Goal: Task Accomplishment & Management: Use online tool/utility

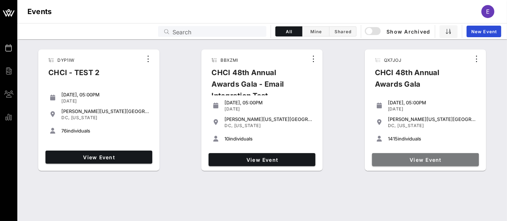
click at [438, 159] on span "View Event" at bounding box center [425, 160] width 101 height 6
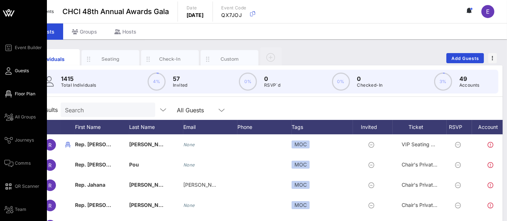
click at [27, 94] on span "Floor Plan" at bounding box center [25, 94] width 21 height 6
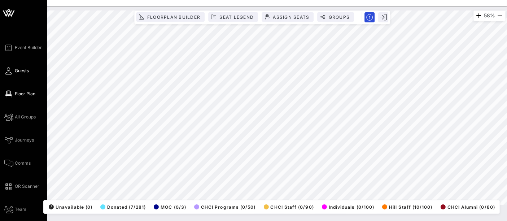
click at [7, 70] on icon at bounding box center [8, 70] width 9 height 1
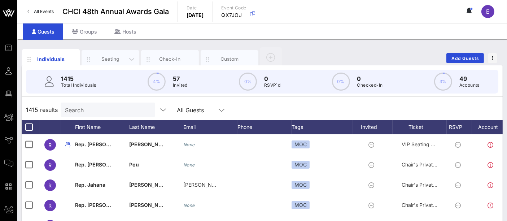
click at [110, 58] on div "Seating" at bounding box center [111, 59] width 32 height 7
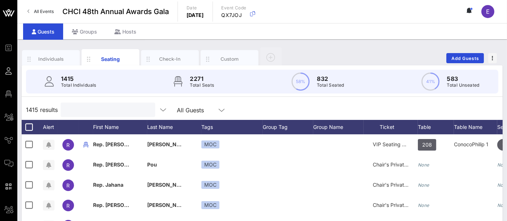
click at [127, 110] on input "text" at bounding box center [107, 109] width 84 height 9
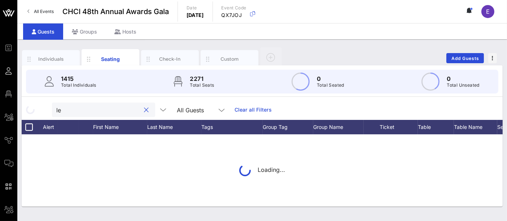
type input "l"
type input "e"
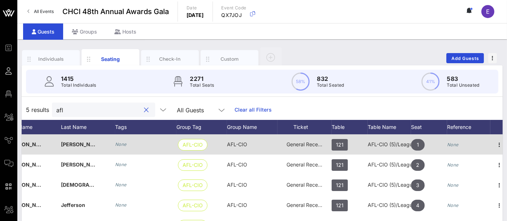
scroll to position [0, 86]
type input "afl"
click at [390, 146] on div "AFL-CIO (5)/League of Women Voters (5)" at bounding box center [389, 144] width 43 height 20
click at [386, 140] on div "AFL-CIO (5)/League of Women Voters (5)" at bounding box center [389, 144] width 43 height 20
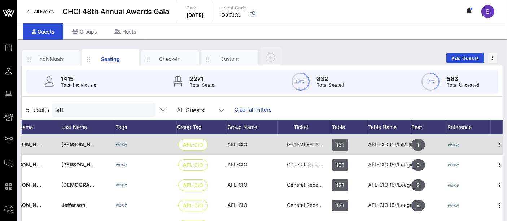
click at [394, 143] on div "AFL-CIO (5)/League of Women Voters (5)" at bounding box center [389, 144] width 43 height 20
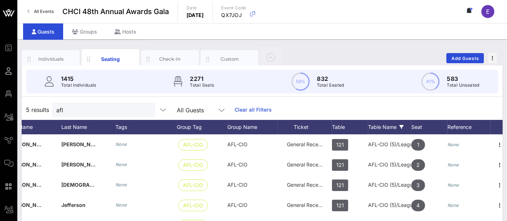
click at [377, 131] on div "Table Name" at bounding box center [389, 127] width 43 height 14
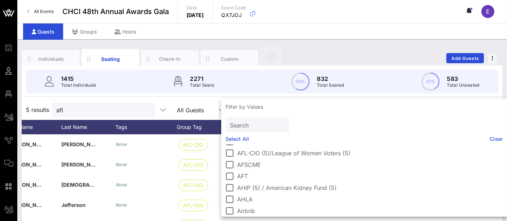
scroll to position [68, 0]
click at [325, 56] on div "Individuals Seating Check-In Custom Add Guests" at bounding box center [262, 58] width 481 height 23
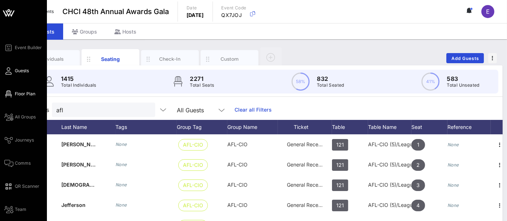
click at [28, 97] on link "Floor Plan" at bounding box center [19, 93] width 31 height 9
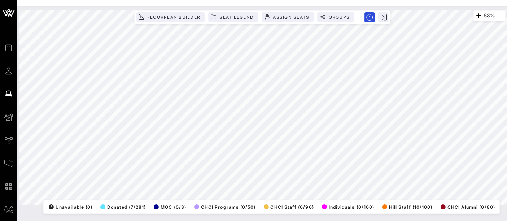
click at [75, 215] on div "58% Floorplan Builder Seat Legend Assign Seats Groups Exit All Reserved Shared …" at bounding box center [262, 113] width 490 height 215
click at [63, 220] on html "Event Builder Guests Floor Plan All Groups Journeys Comms QR Scanner Team Setti…" at bounding box center [253, 110] width 507 height 221
click at [162, 15] on span "Floorplan Builder" at bounding box center [173, 16] width 53 height 5
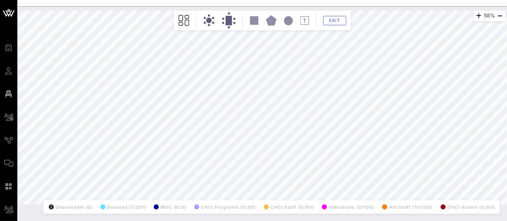
click at [135, 65] on div "58% Floorplan Builder Seat Legend Assign Seats Groups Exit All Reserved Shared …" at bounding box center [262, 107] width 487 height 194
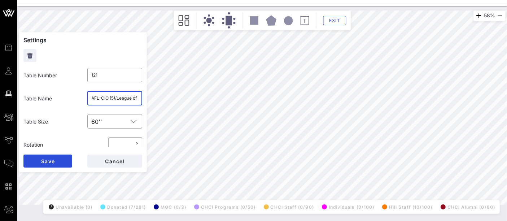
click at [115, 99] on input "AFL-CIO (5)/League of Women Voters (5)" at bounding box center [115, 98] width 47 height 12
type input "OPEN (5) / AFL-CIO (5)"
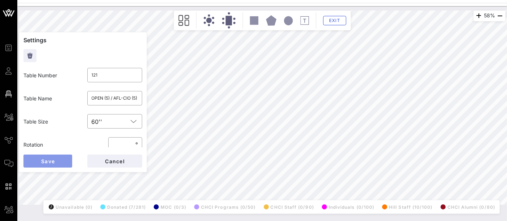
click at [58, 162] on button "Save" at bounding box center [47, 160] width 49 height 13
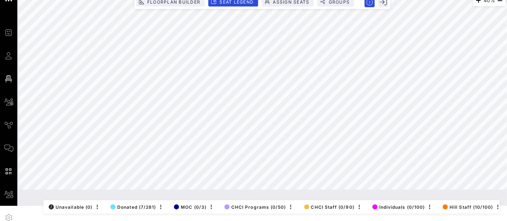
scroll to position [0, 61]
